Goal: Information Seeking & Learning: Find specific fact

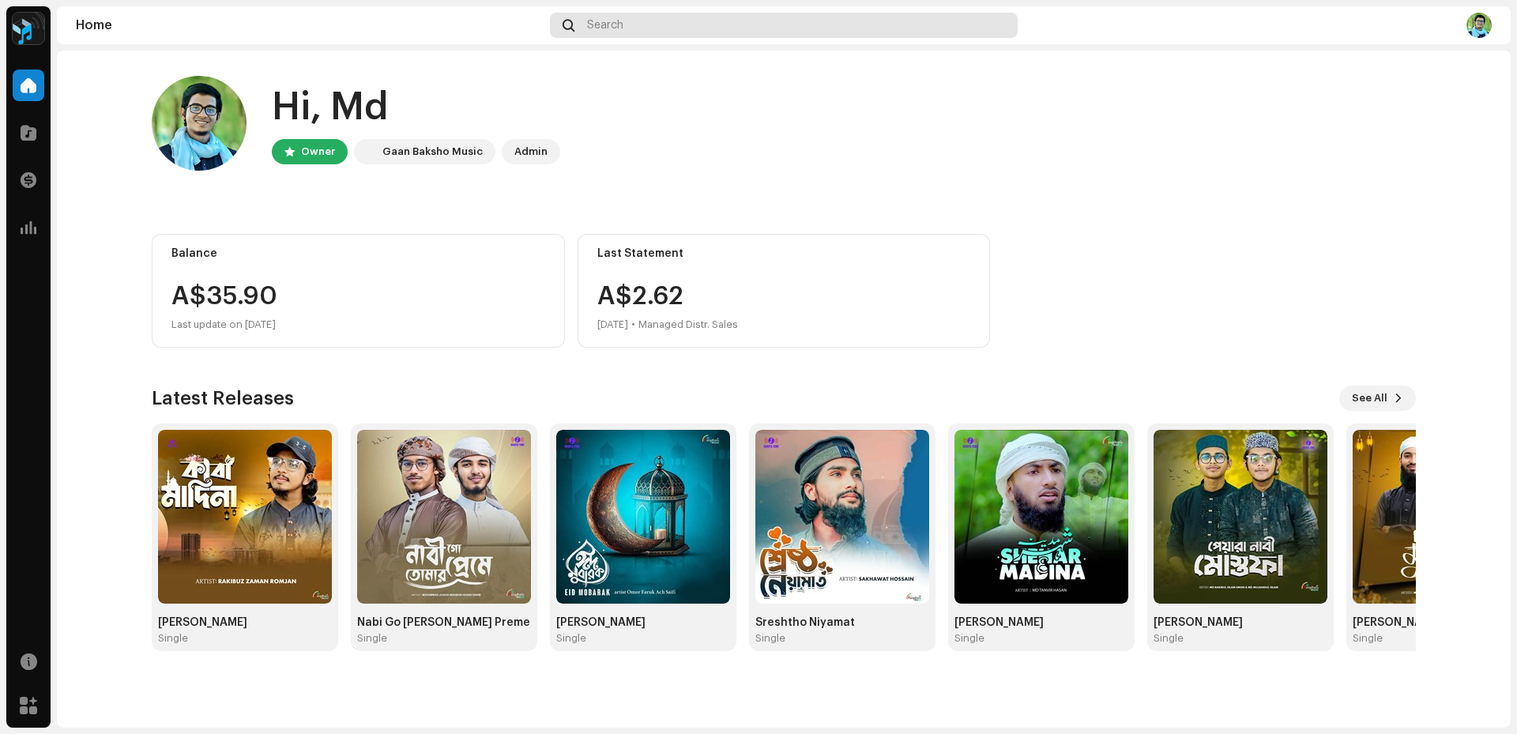
click at [666, 18] on div "Search" at bounding box center [784, 25] width 468 height 25
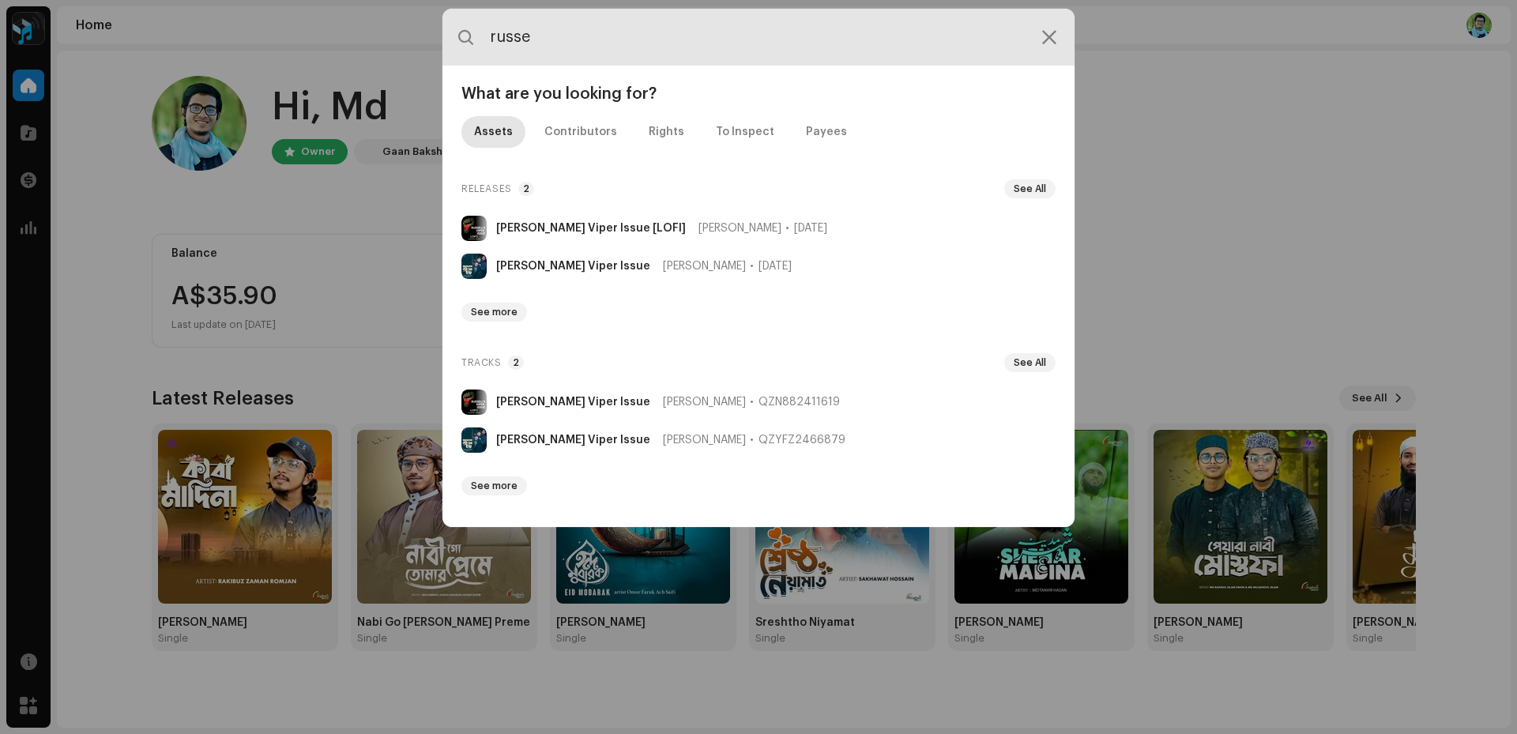
drag, startPoint x: 497, startPoint y: 48, endPoint x: 462, endPoint y: 48, distance: 34.8
click at [462, 48] on input "russe" at bounding box center [759, 37] width 632 height 57
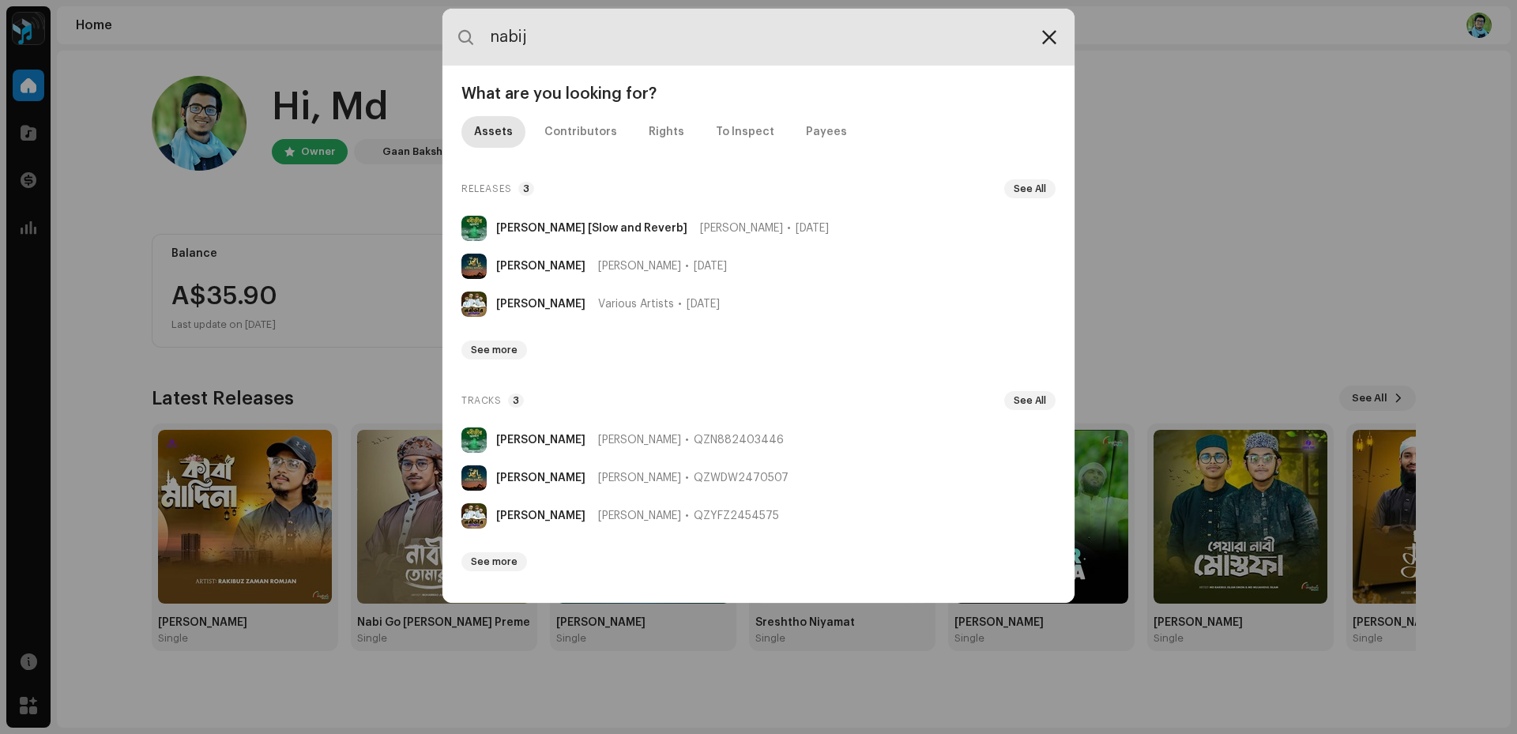
type input "nabij"
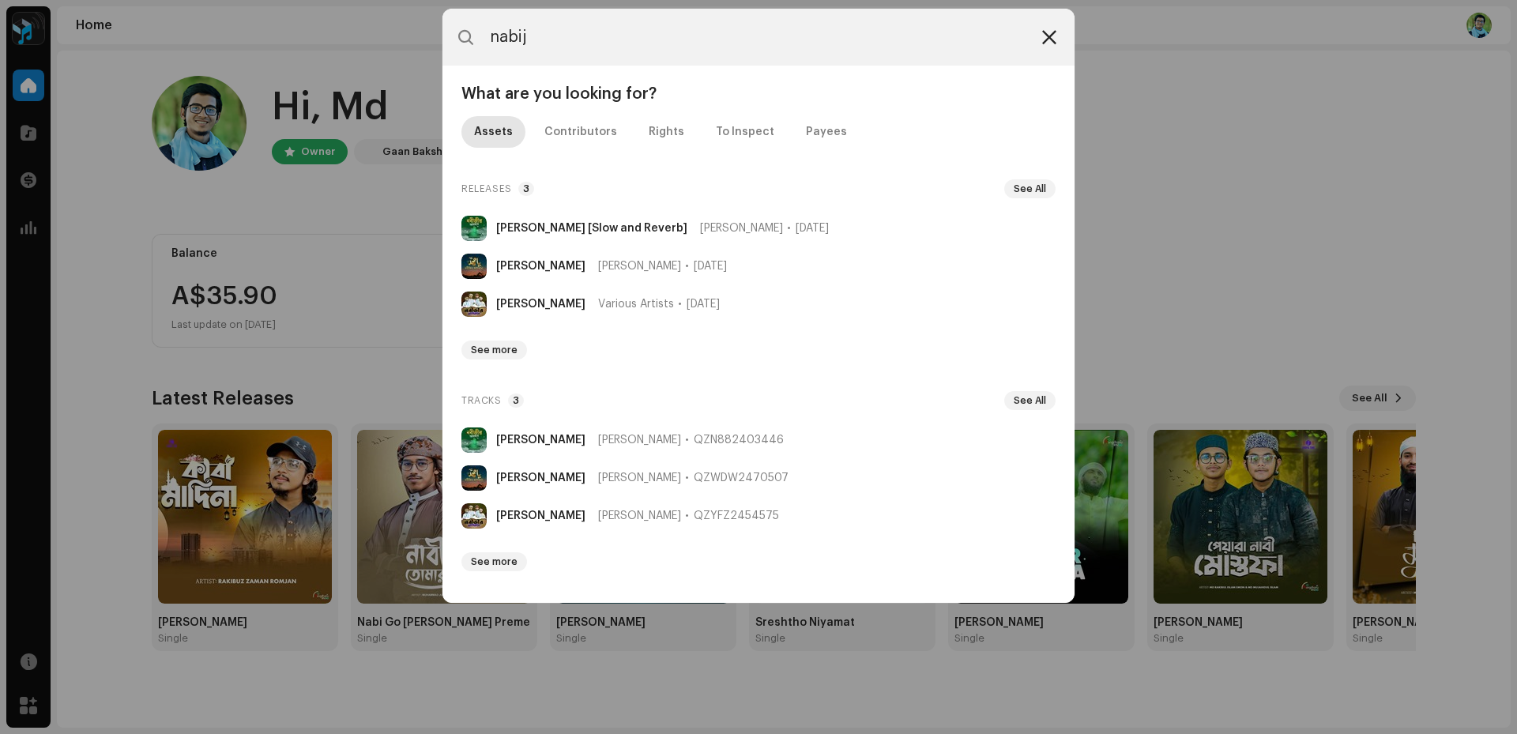
click at [1053, 44] on div at bounding box center [1049, 37] width 19 height 19
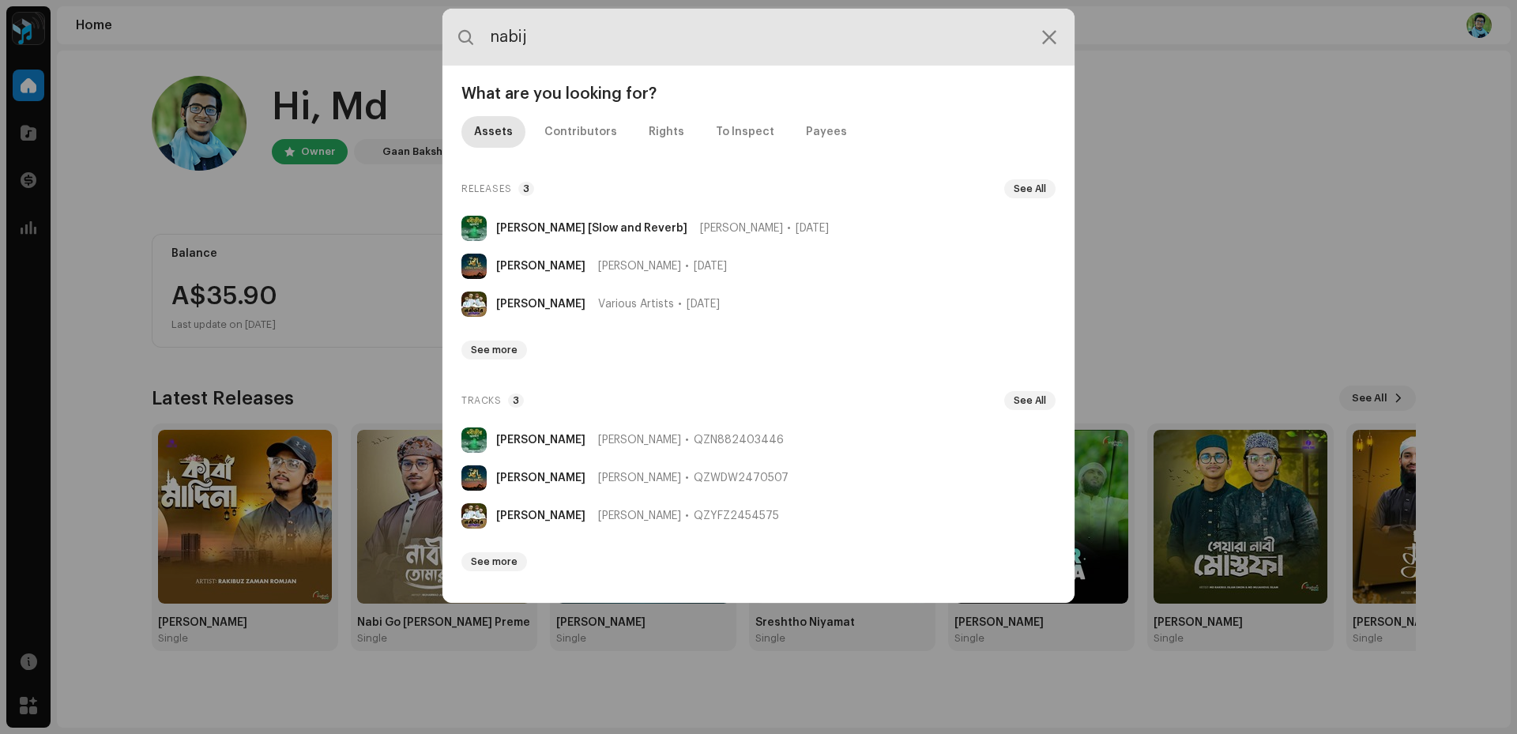
drag, startPoint x: 599, startPoint y: 32, endPoint x: 473, endPoint y: 43, distance: 126.2
click at [473, 43] on input "nabij" at bounding box center [759, 37] width 632 height 57
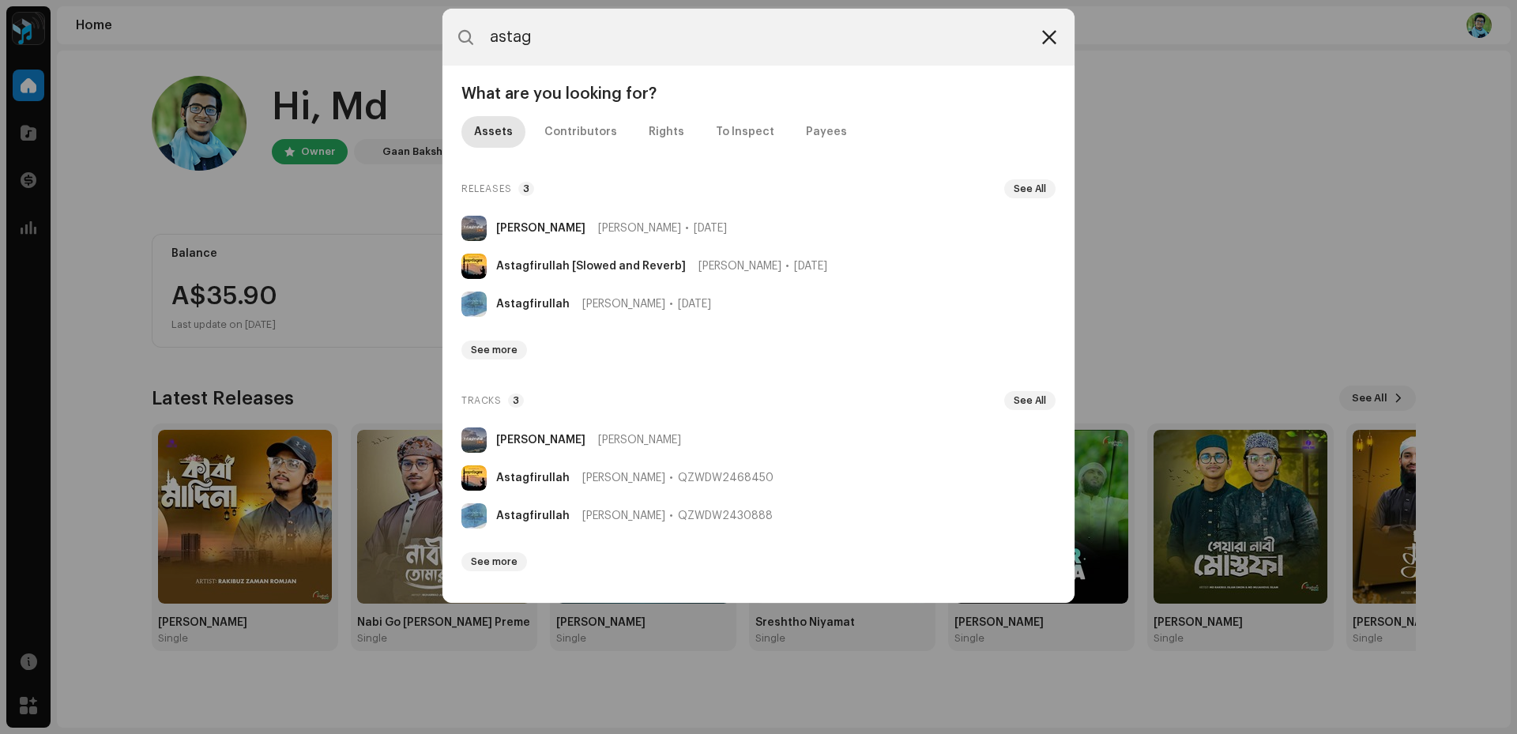
click at [1053, 44] on div at bounding box center [1049, 37] width 19 height 19
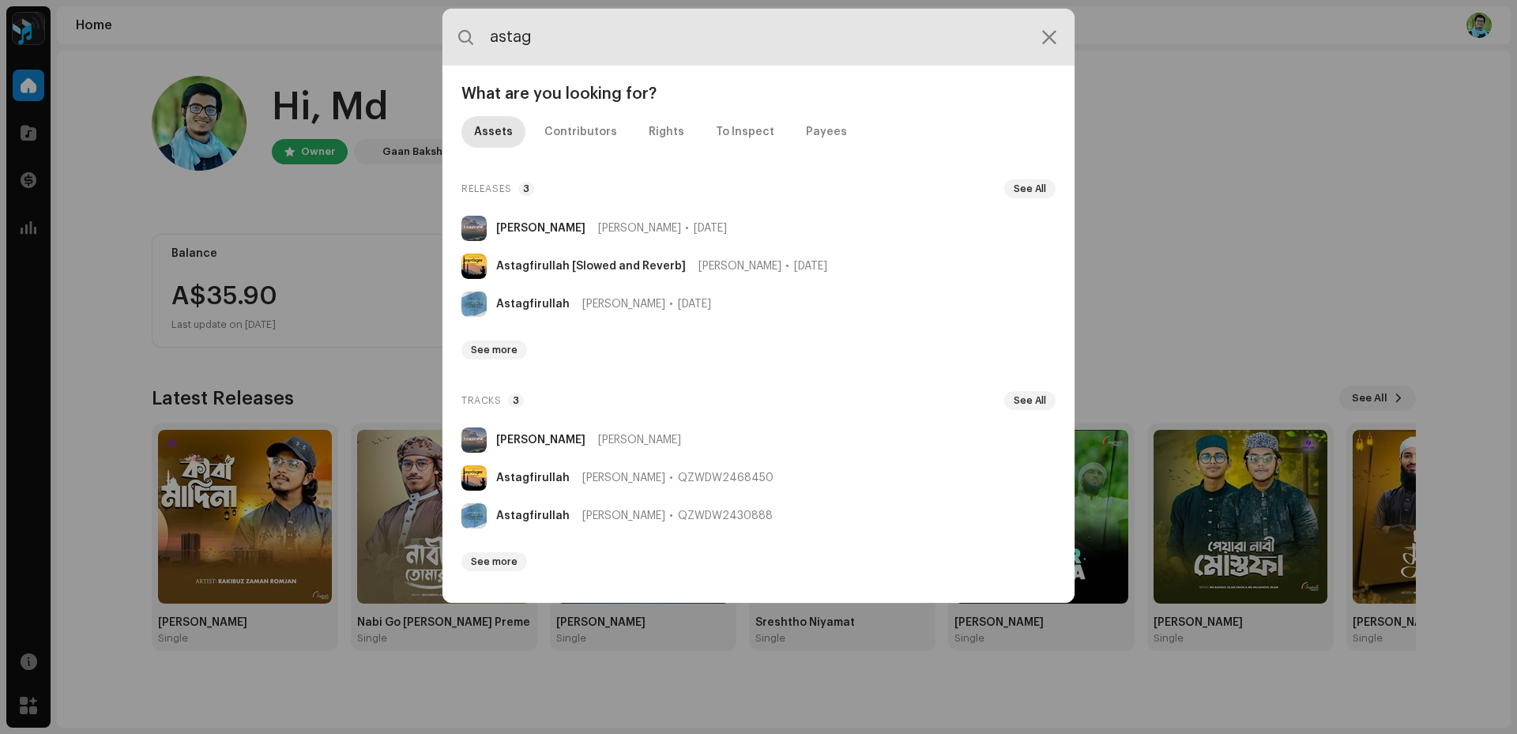
drag, startPoint x: 571, startPoint y: 28, endPoint x: 458, endPoint y: 29, distance: 113.0
click at [458, 29] on div "astag" at bounding box center [759, 37] width 632 height 57
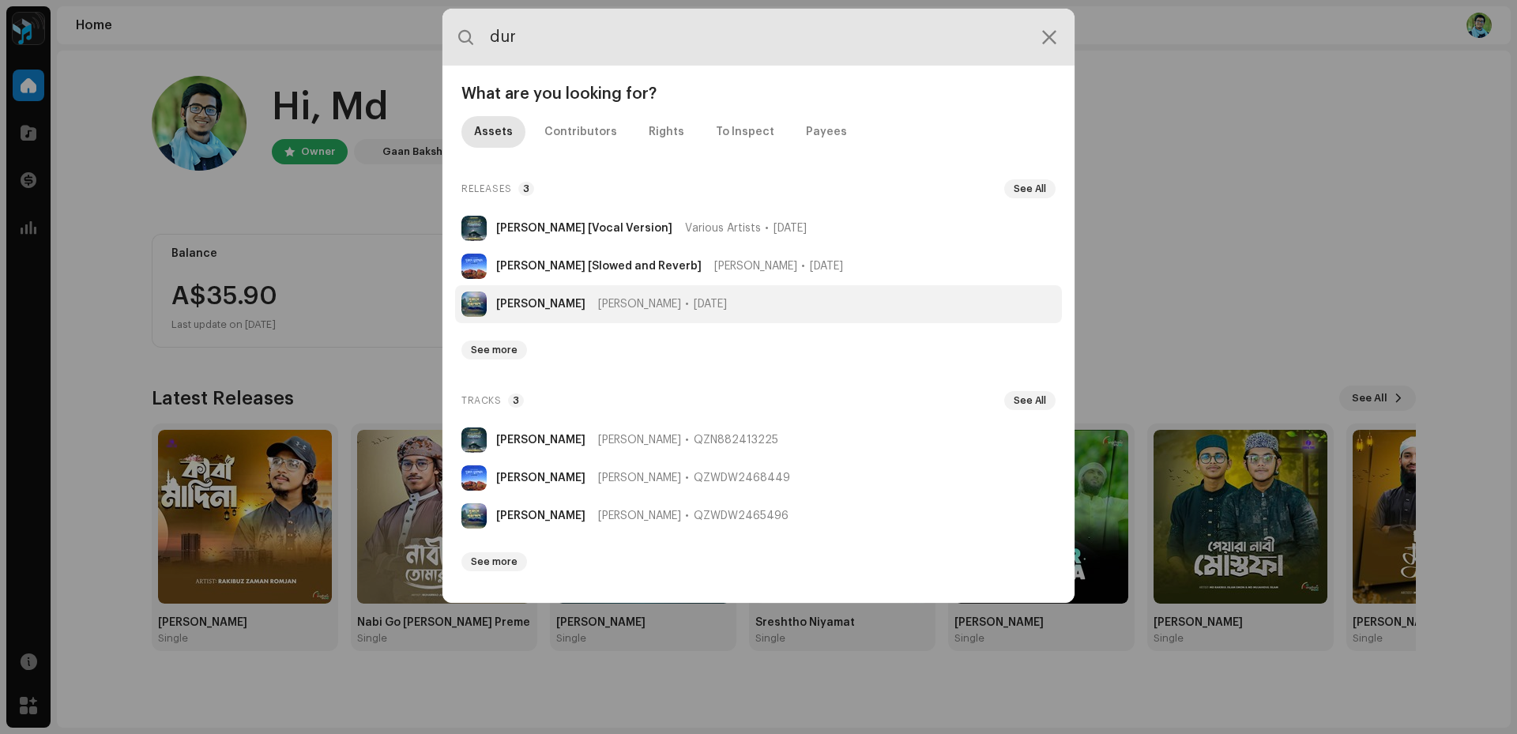
type input "dur"
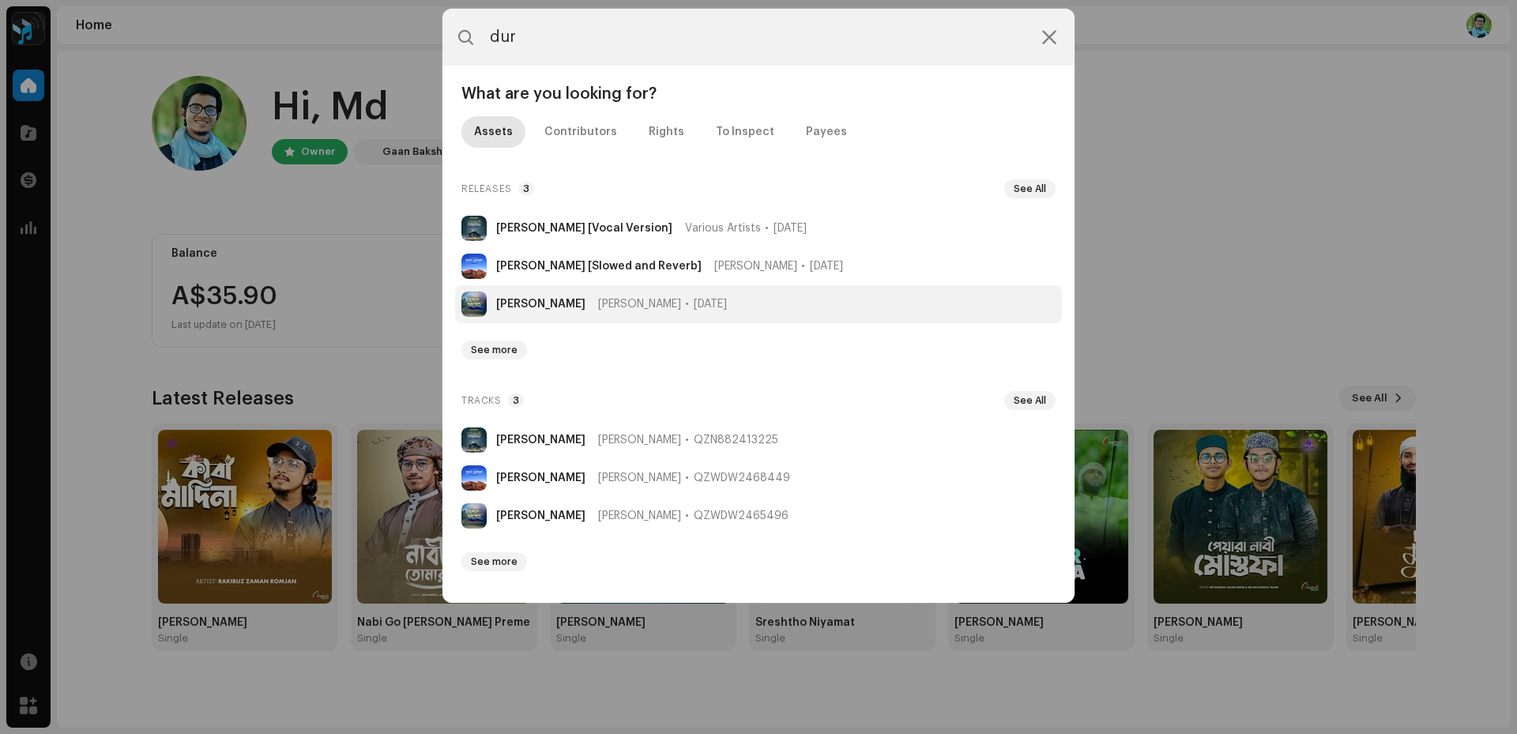
click at [582, 298] on strong "[PERSON_NAME]" at bounding box center [540, 304] width 89 height 13
